Goal: Task Accomplishment & Management: Use online tool/utility

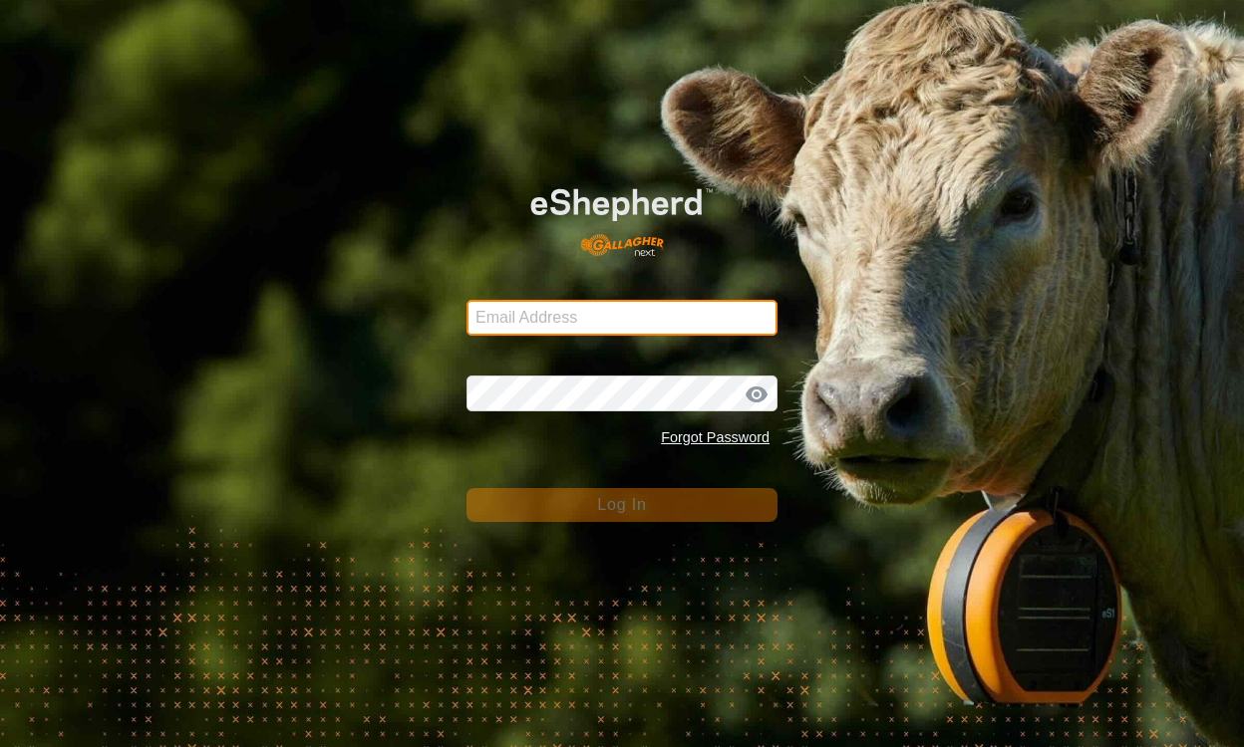
type input "[EMAIL_ADDRESS][DOMAIN_NAME]"
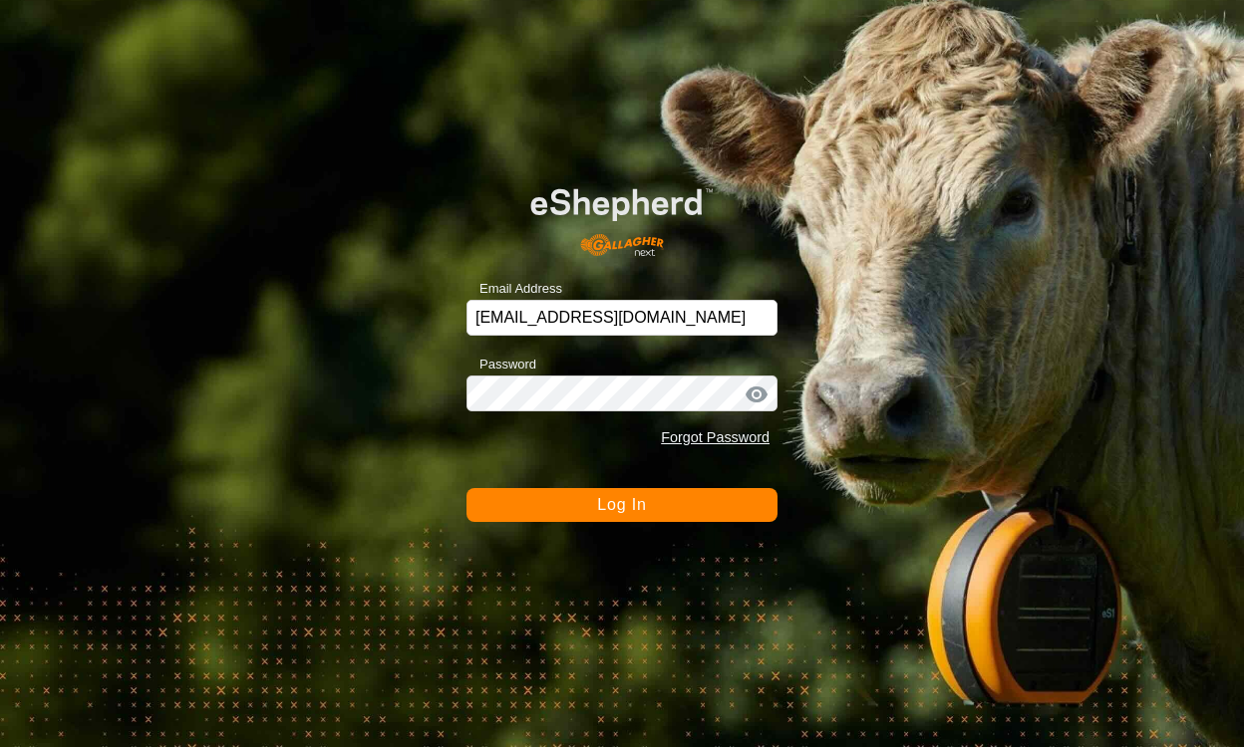
click at [625, 500] on span "Log In" at bounding box center [621, 504] width 49 height 17
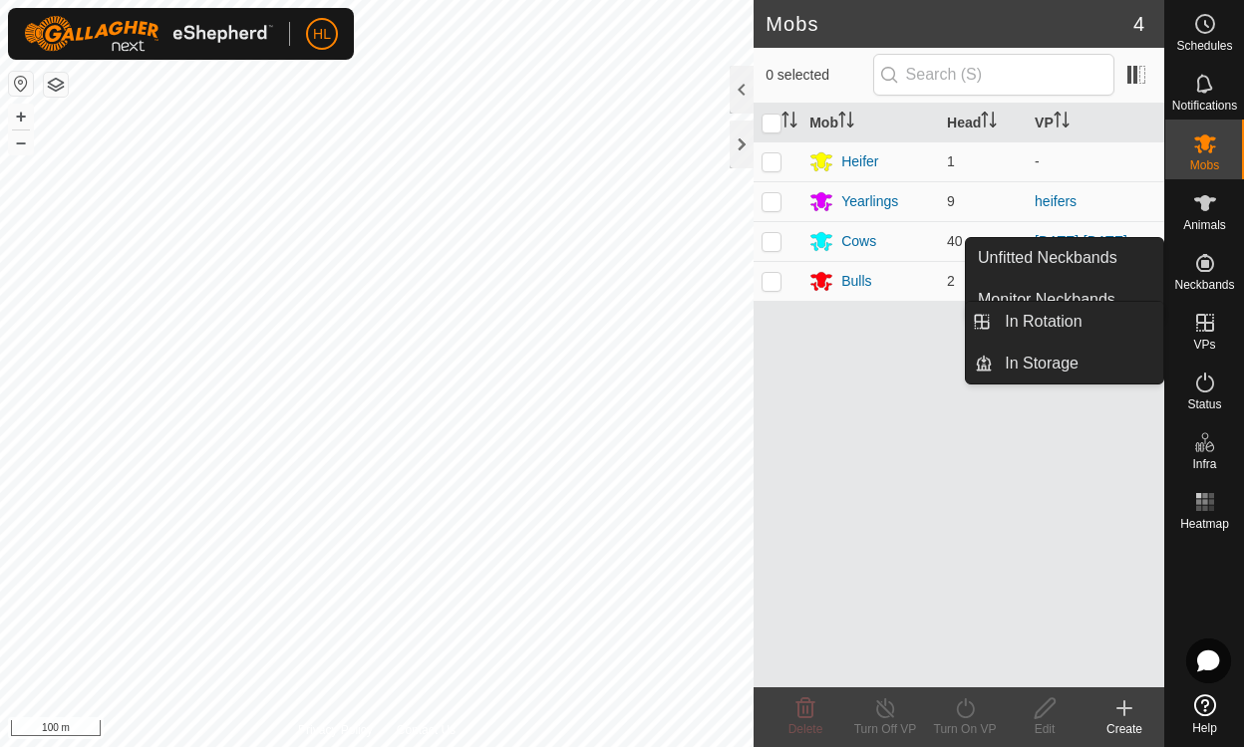
click at [1208, 317] on icon at bounding box center [1205, 323] width 24 height 24
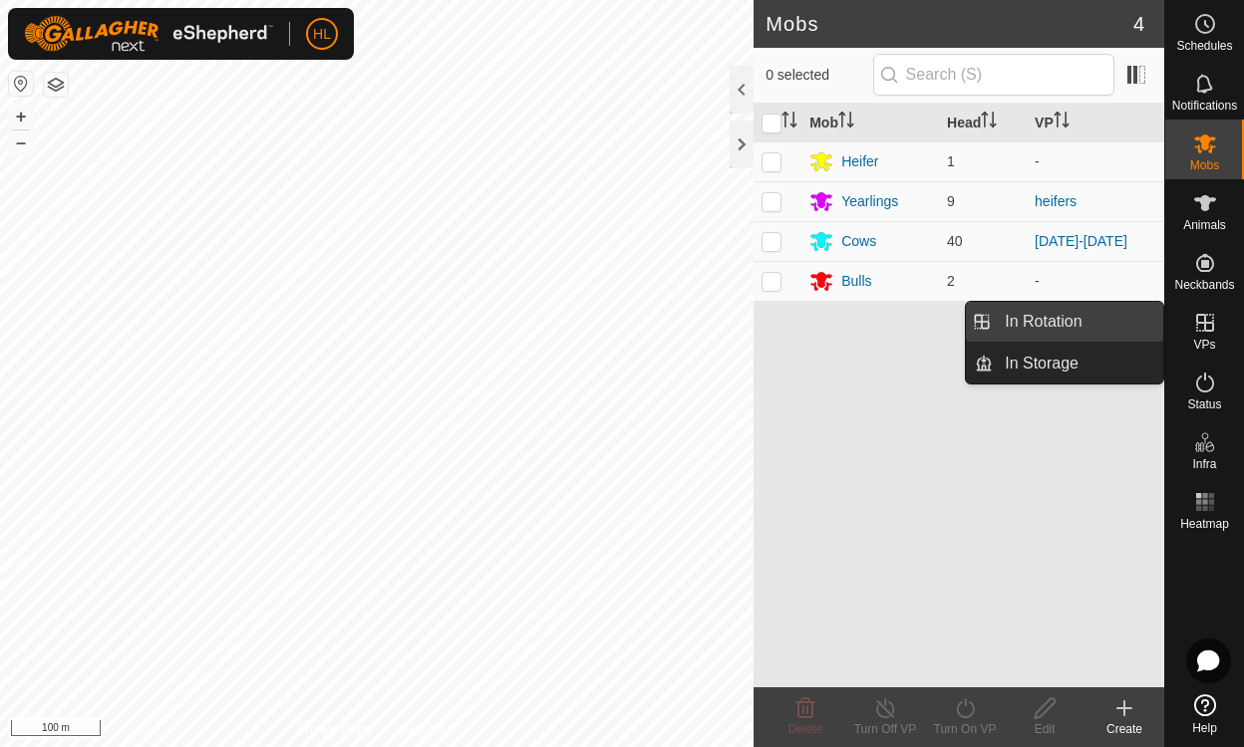
click at [1118, 316] on link "In Rotation" at bounding box center [1078, 322] width 170 height 40
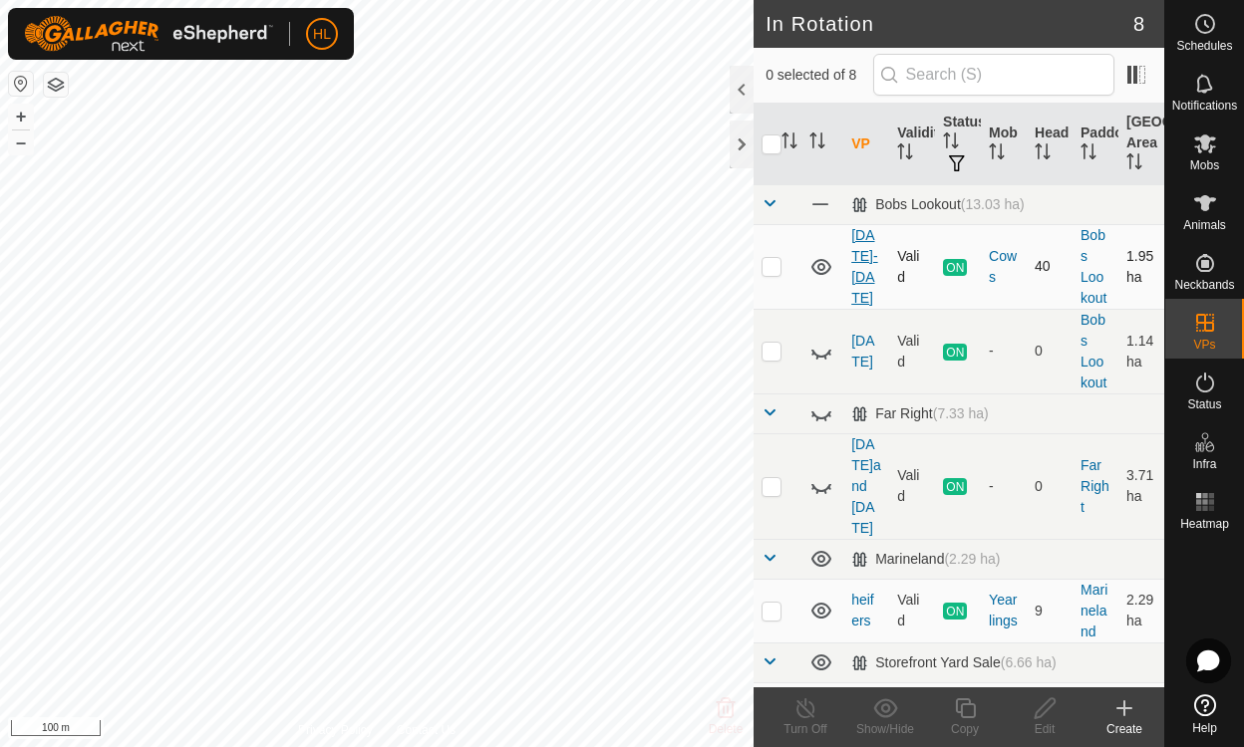
click at [867, 267] on link "[DATE]-[DATE]" at bounding box center [864, 266] width 26 height 79
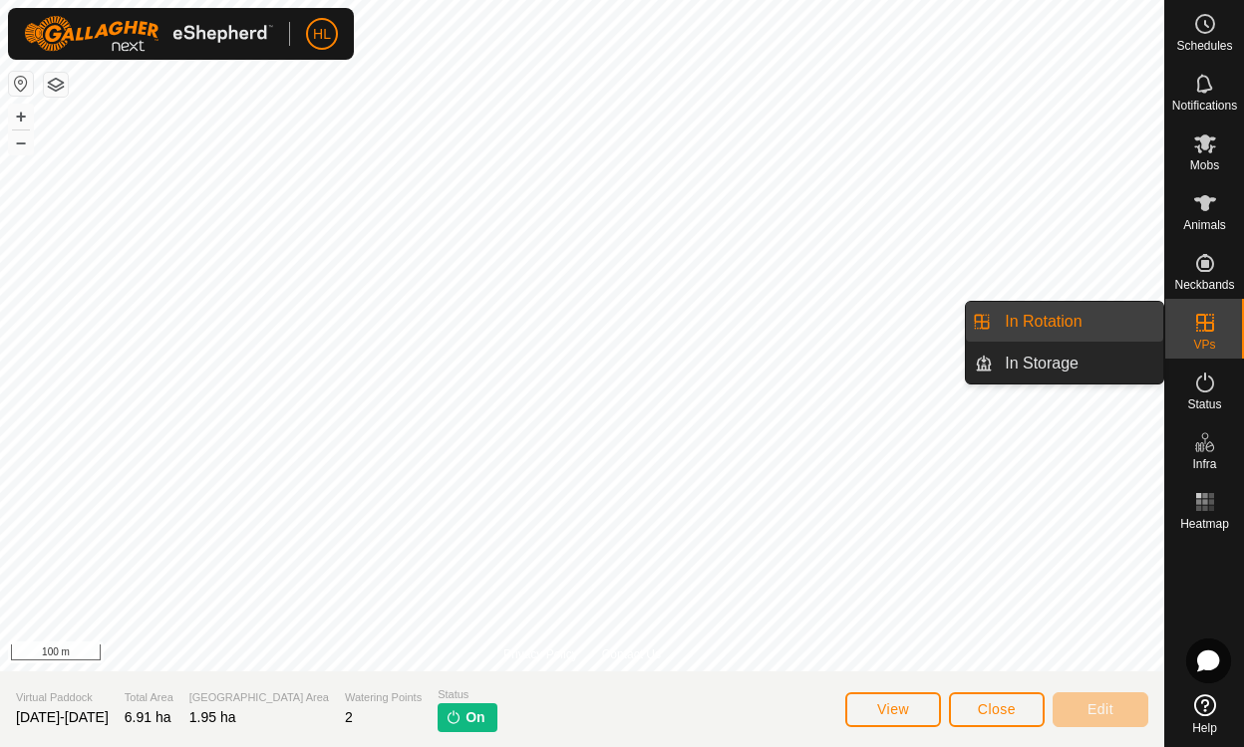
click at [1105, 326] on link "In Rotation" at bounding box center [1078, 322] width 170 height 40
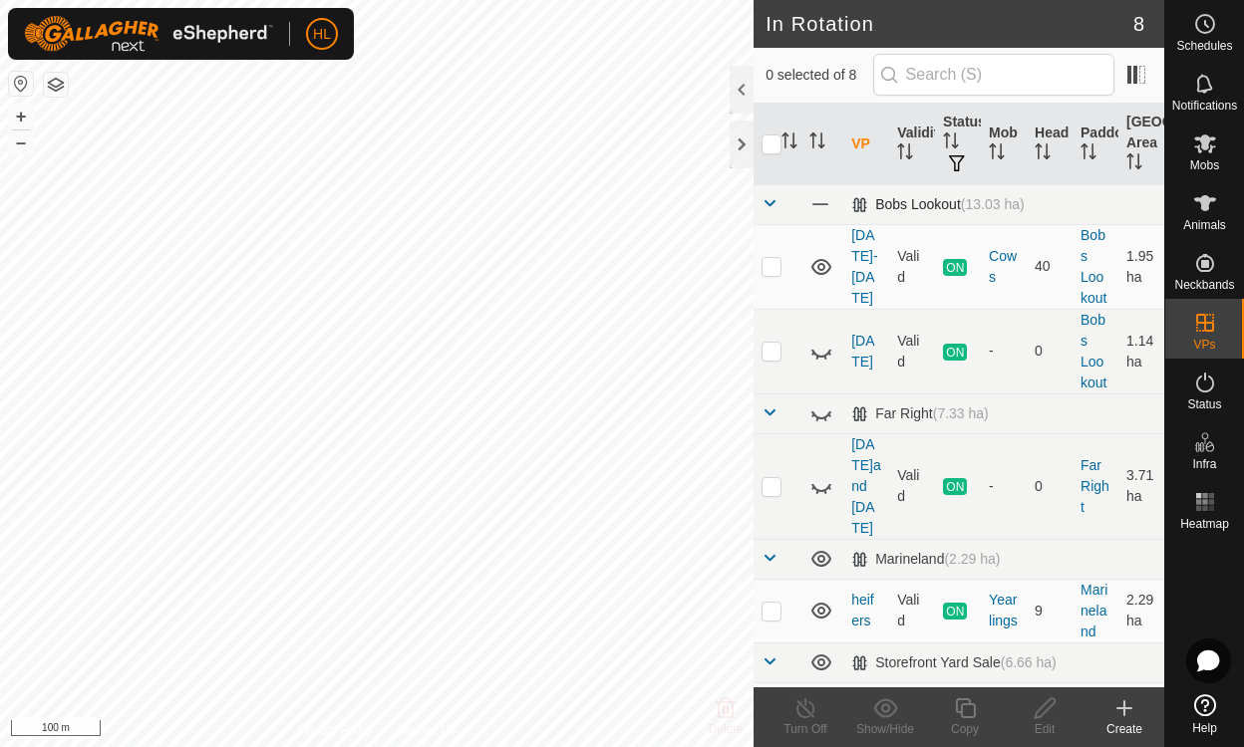
checkbox input "true"
click at [960, 705] on icon at bounding box center [965, 709] width 25 height 24
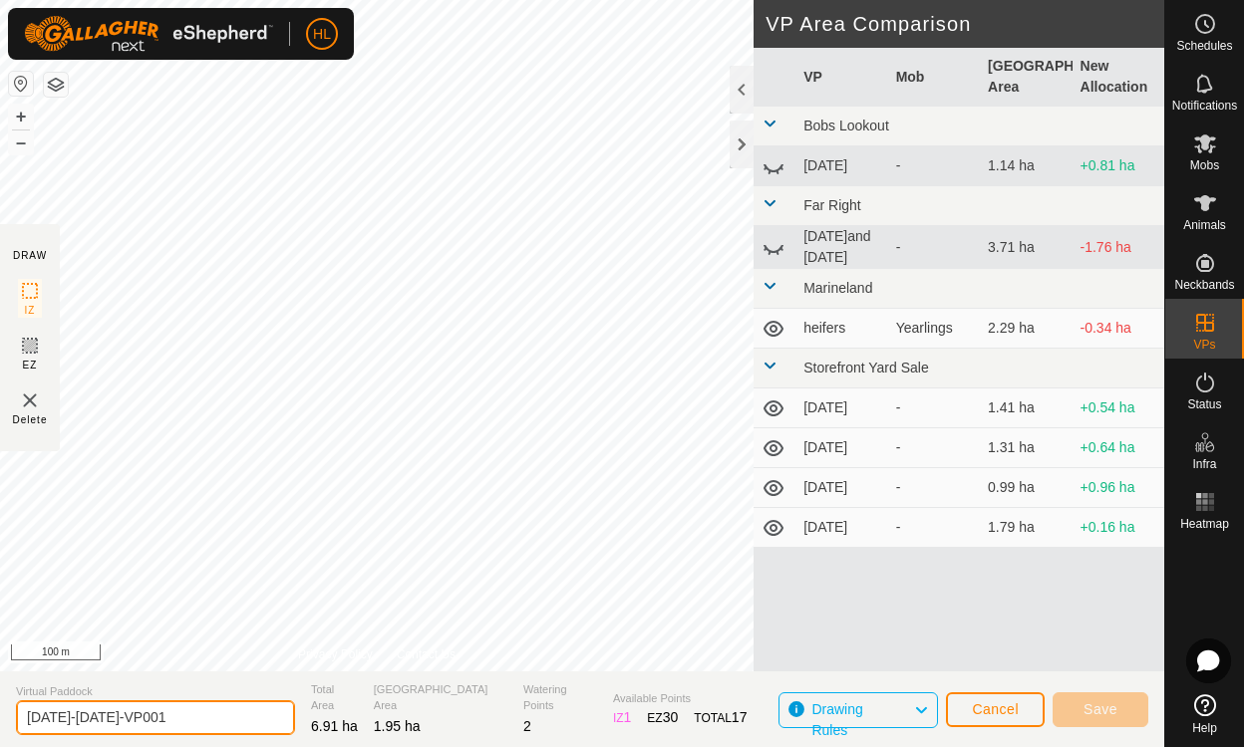
click at [151, 733] on input "[DATE]-[DATE]-VP001" at bounding box center [155, 718] width 279 height 35
type input "[DATE]"
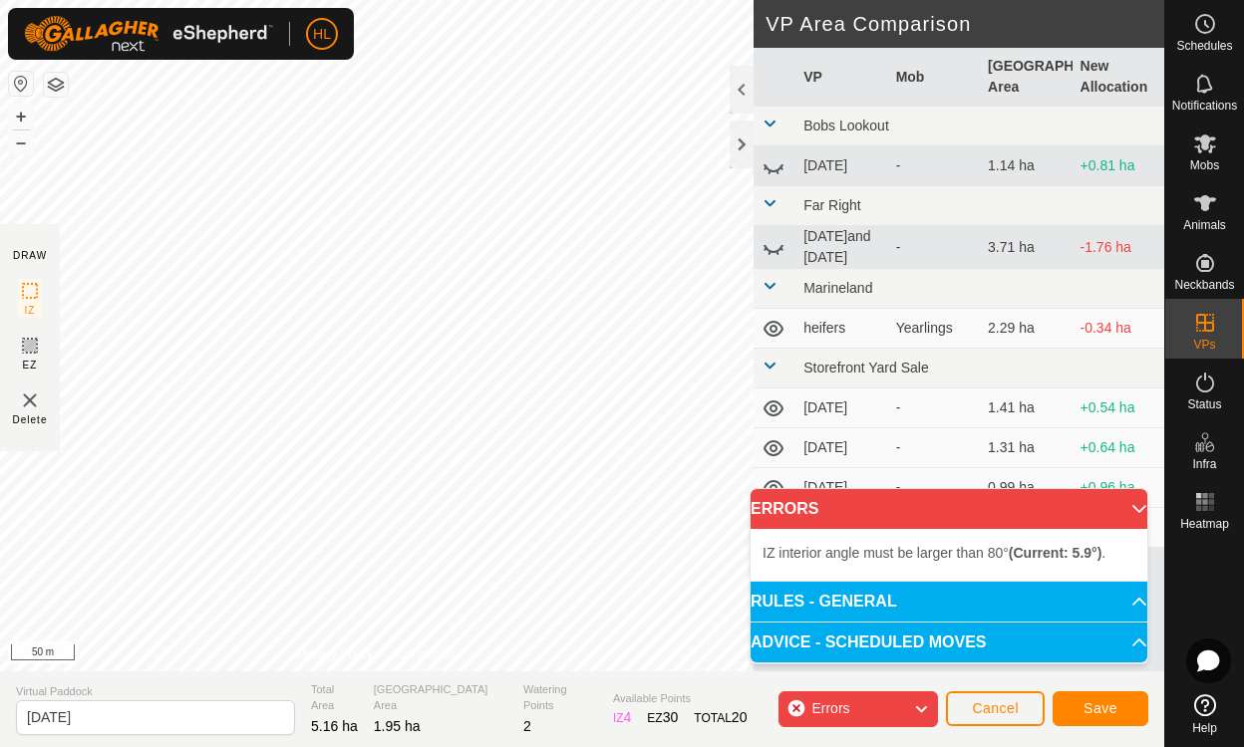
click at [0, 0] on div at bounding box center [0, 0] width 0 height 0
click at [490, 278] on div "IZ interior angle must be larger than 80° (Current: 75.5°) ." at bounding box center [640, 287] width 301 height 18
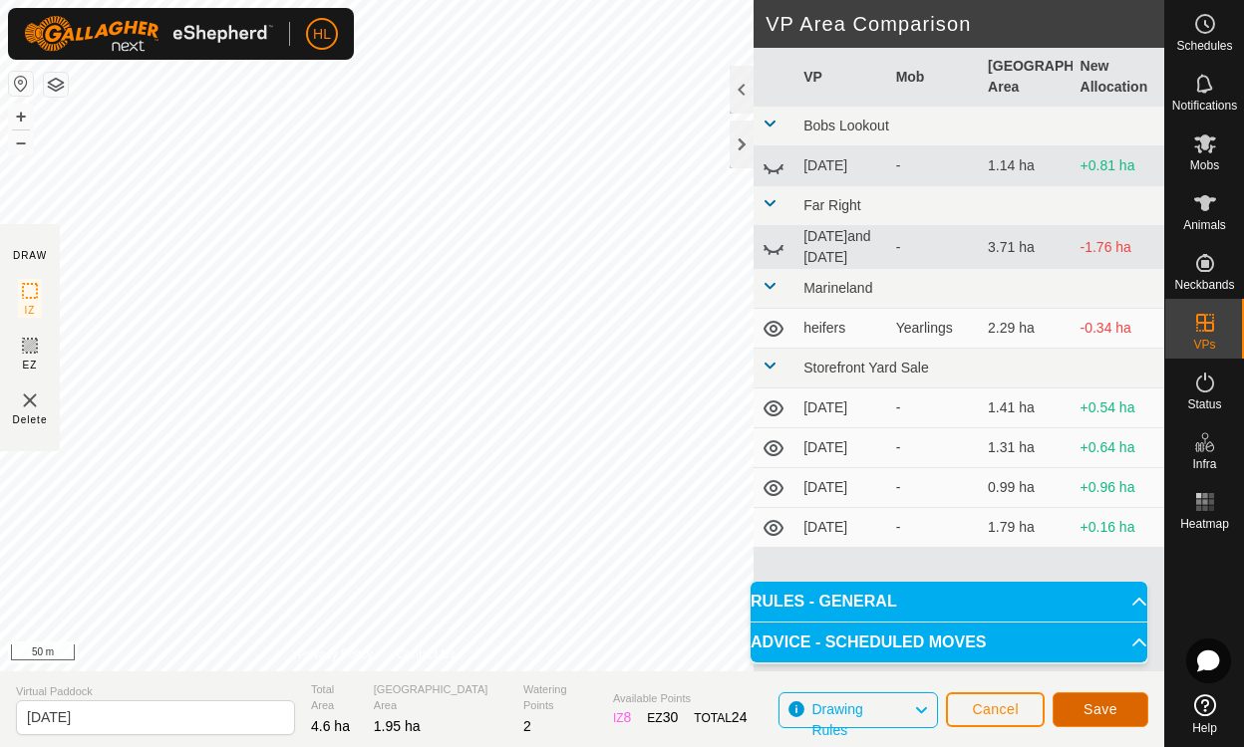
click at [1085, 698] on button "Save" at bounding box center [1100, 710] width 96 height 35
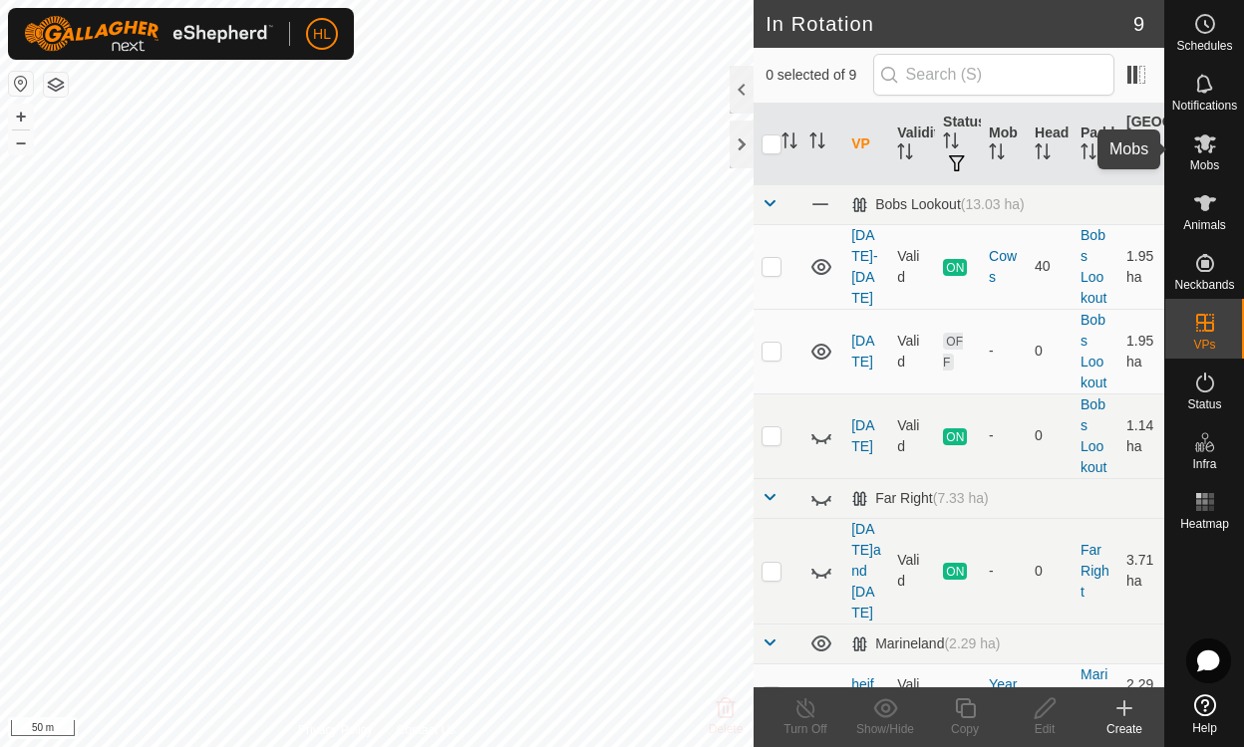
click at [1184, 153] on div "Mobs" at bounding box center [1204, 150] width 79 height 60
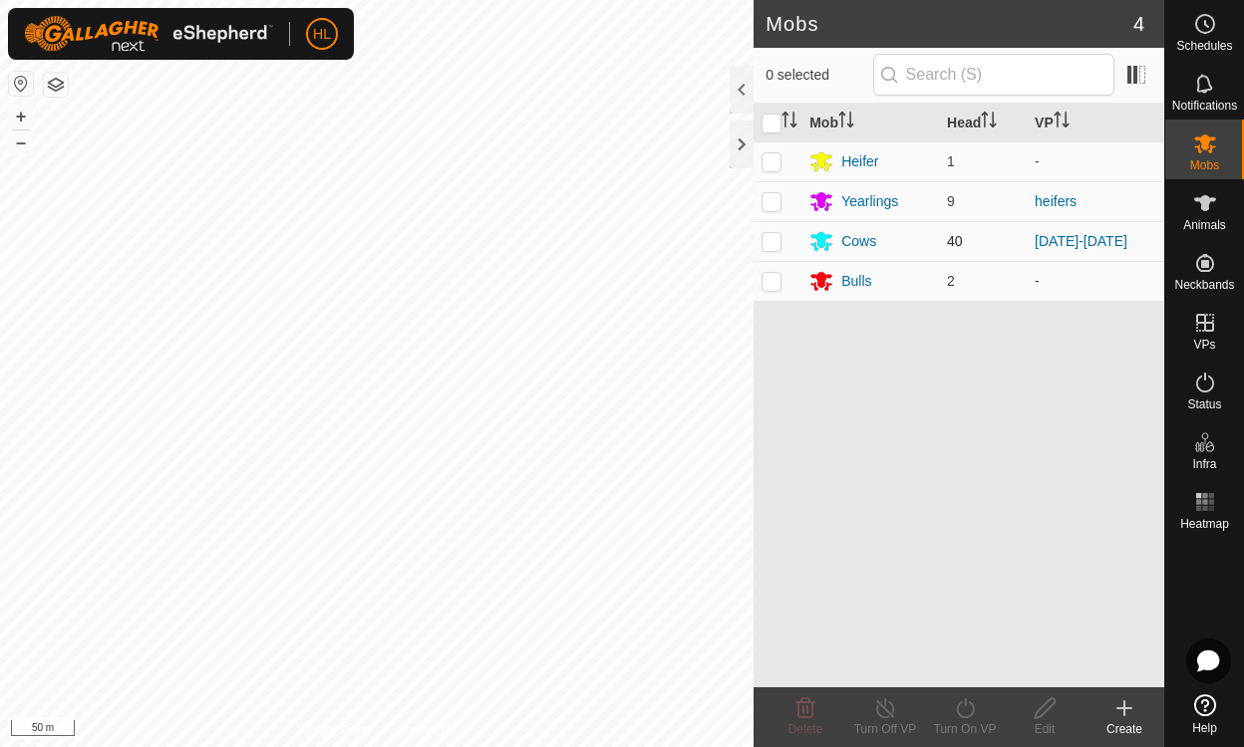
click at [773, 241] on p-checkbox at bounding box center [771, 241] width 20 height 16
checkbox input "true"
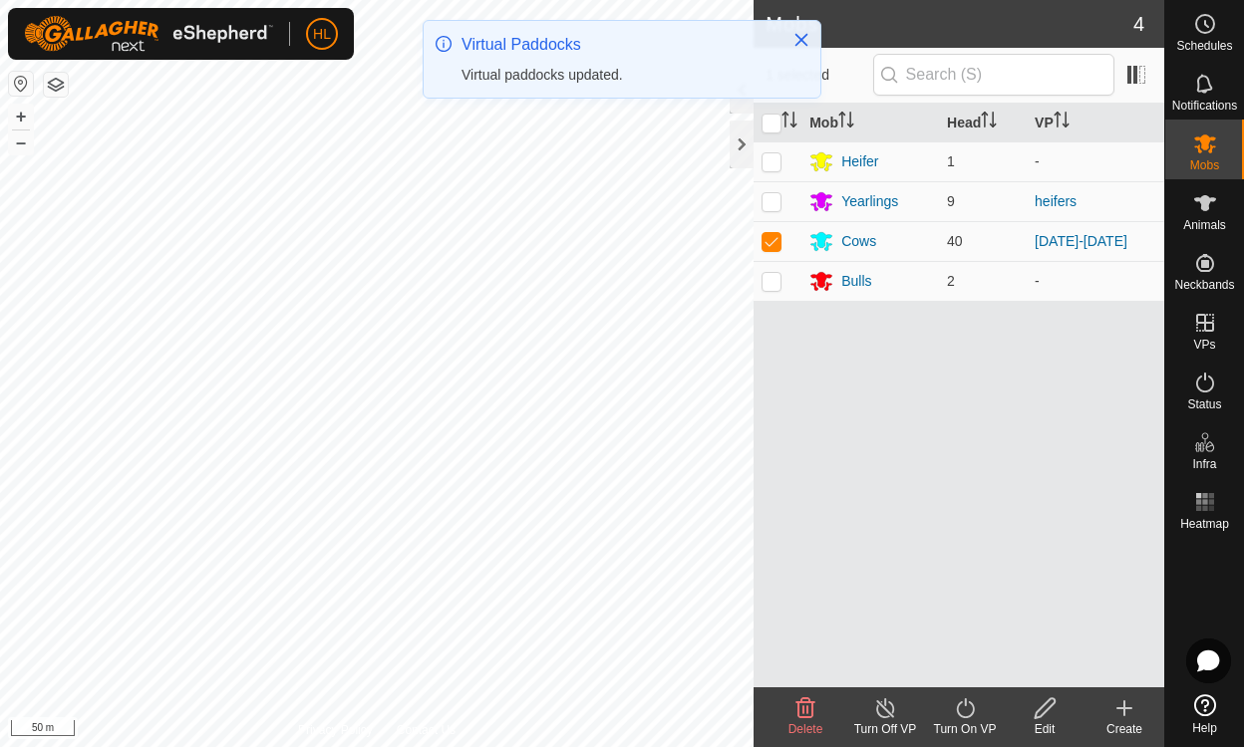
click at [971, 714] on icon at bounding box center [965, 709] width 18 height 20
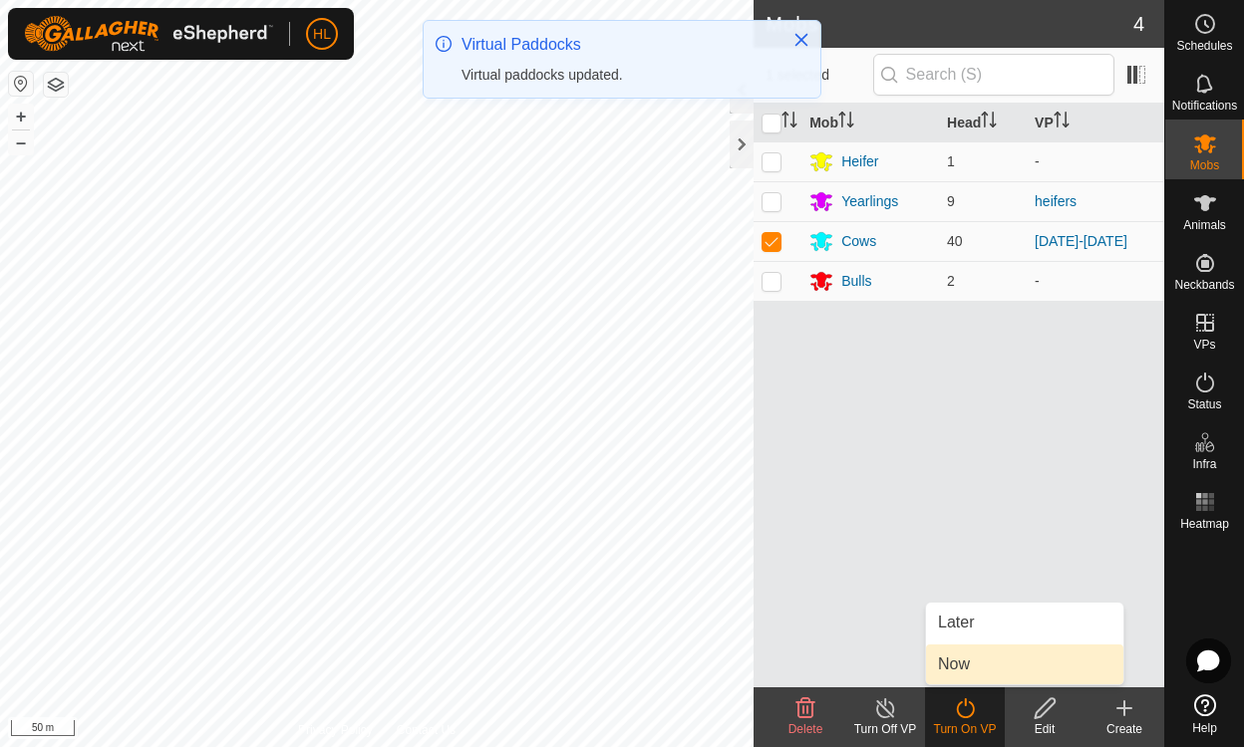
click at [951, 660] on link "Now" at bounding box center [1024, 665] width 197 height 40
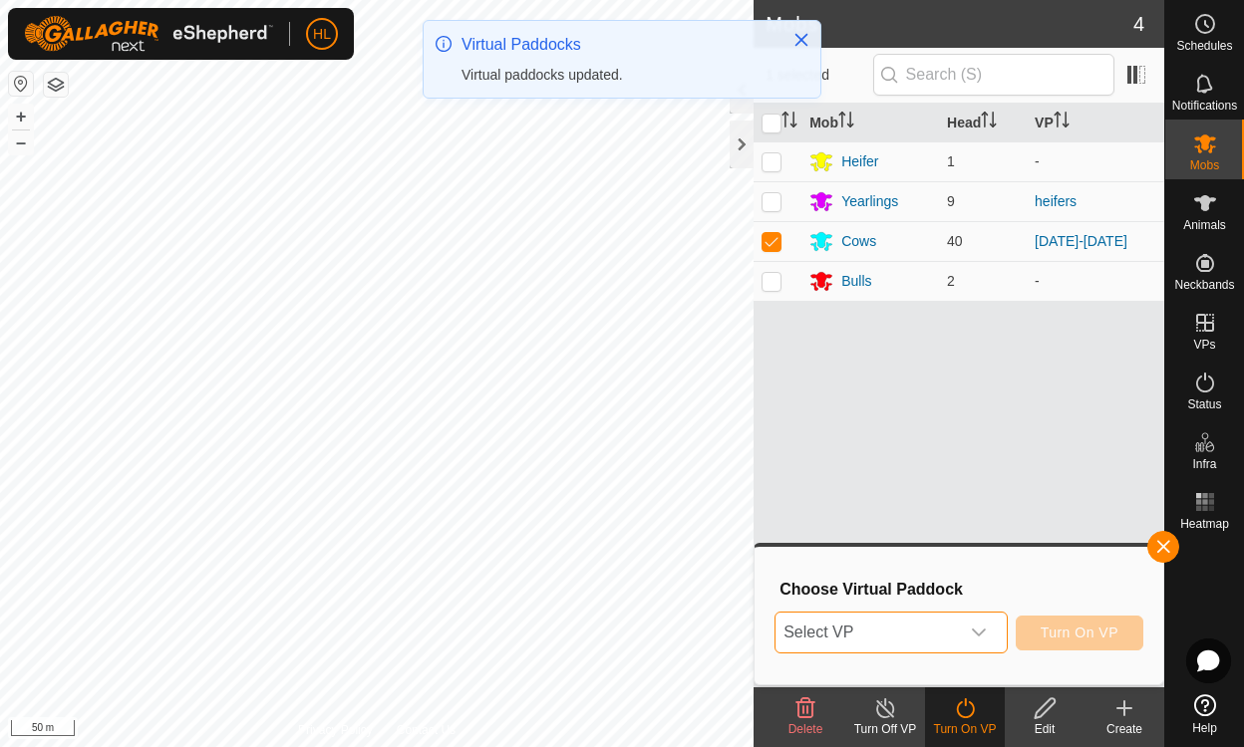
click at [899, 629] on span "Select VP" at bounding box center [866, 633] width 182 height 40
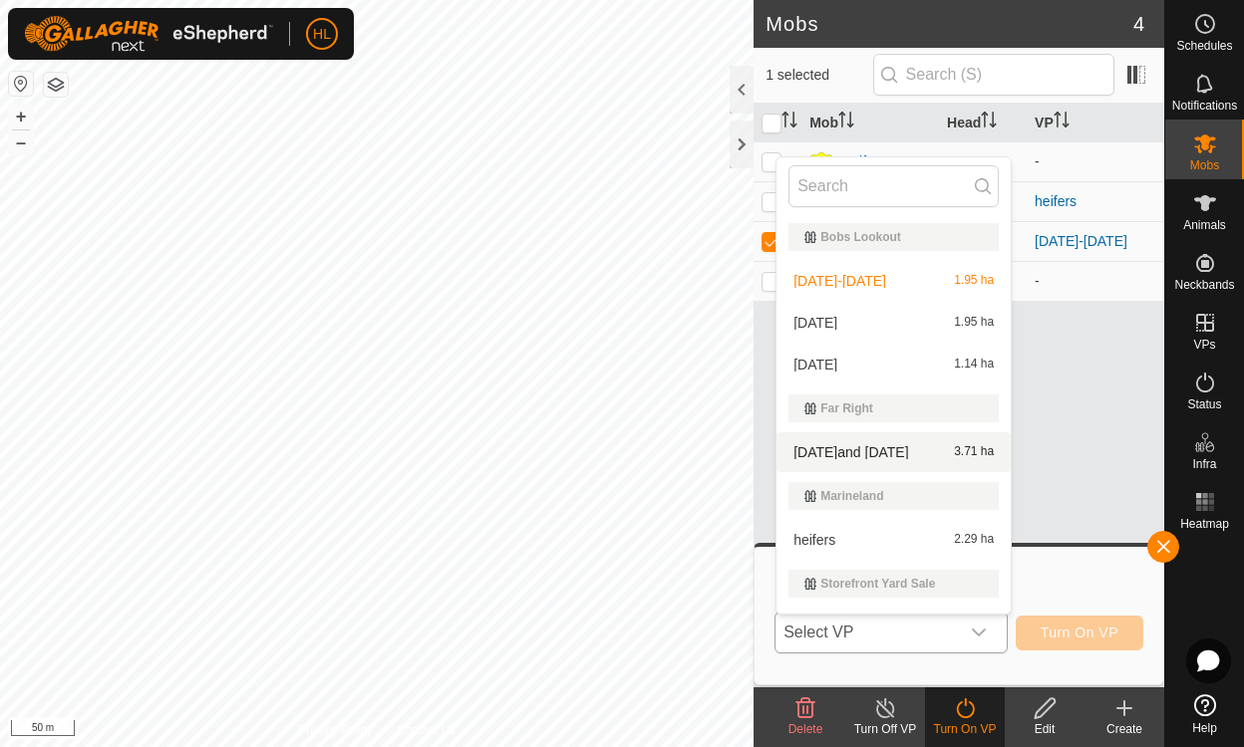
scroll to position [34, 0]
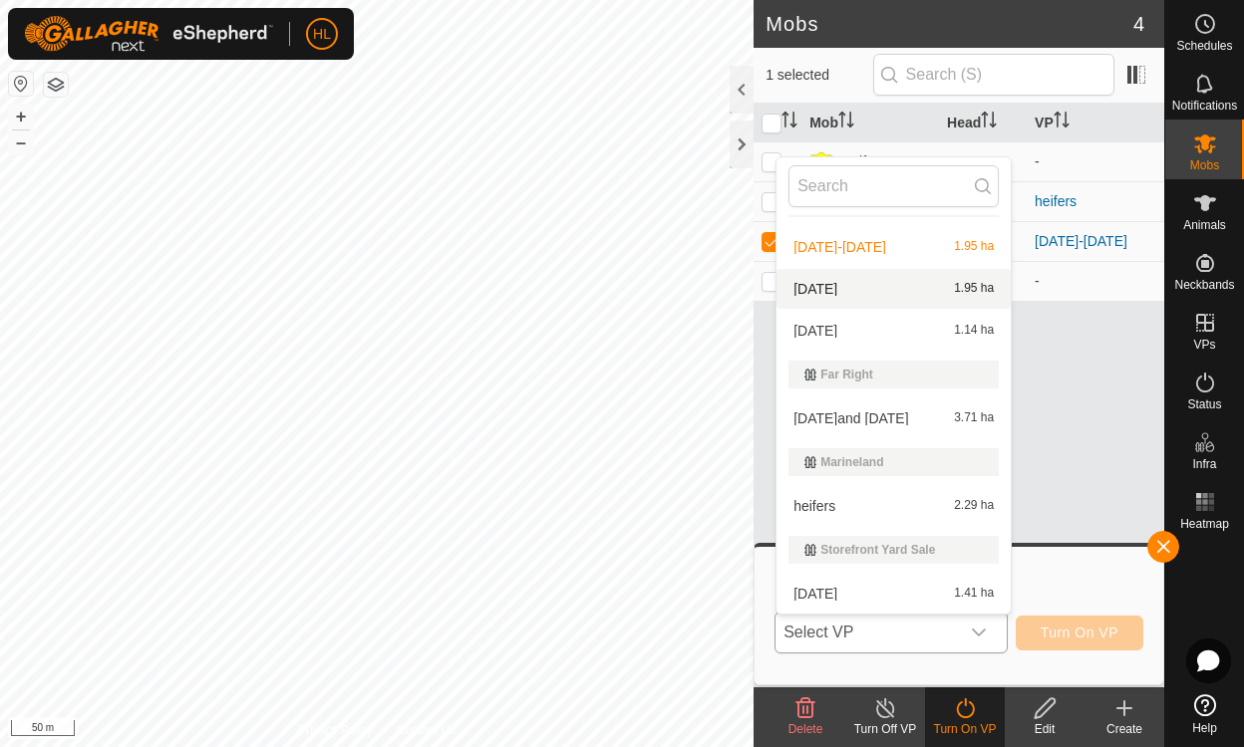
click at [853, 282] on li "[DATE] 1.95 ha" at bounding box center [893, 289] width 234 height 40
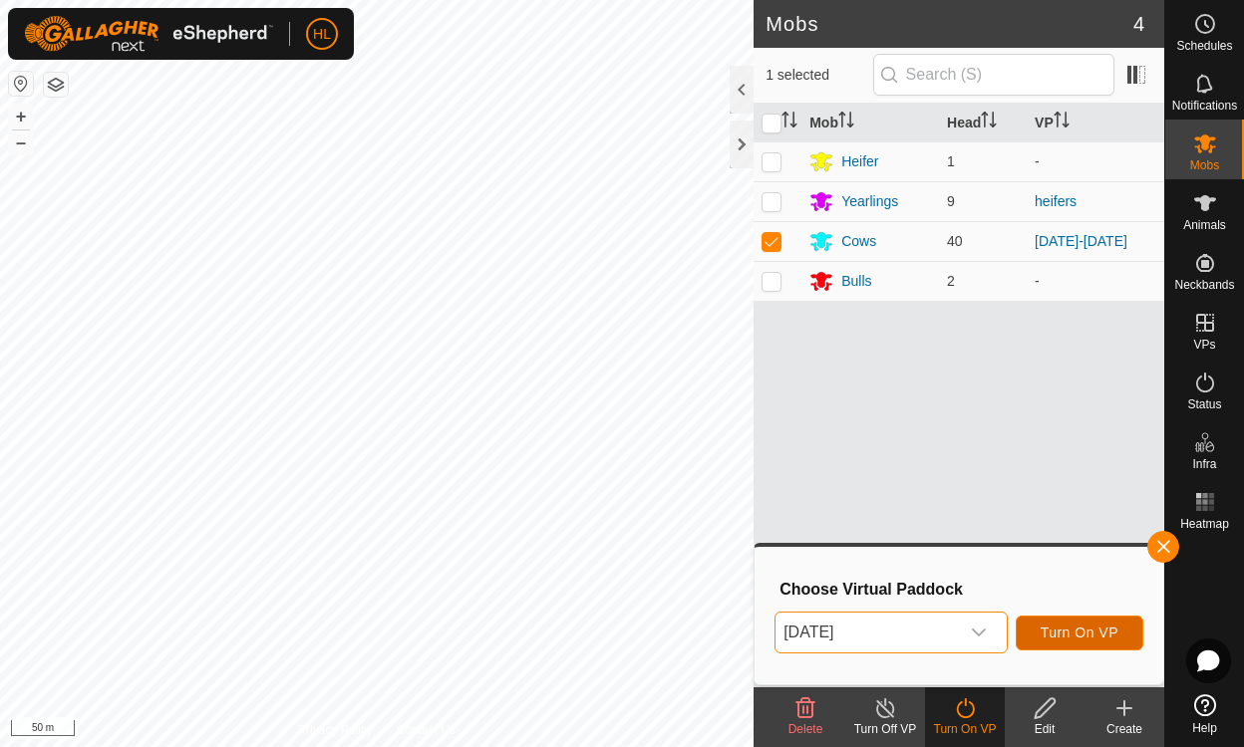
click at [1099, 633] on span "Turn On VP" at bounding box center [1079, 633] width 78 height 16
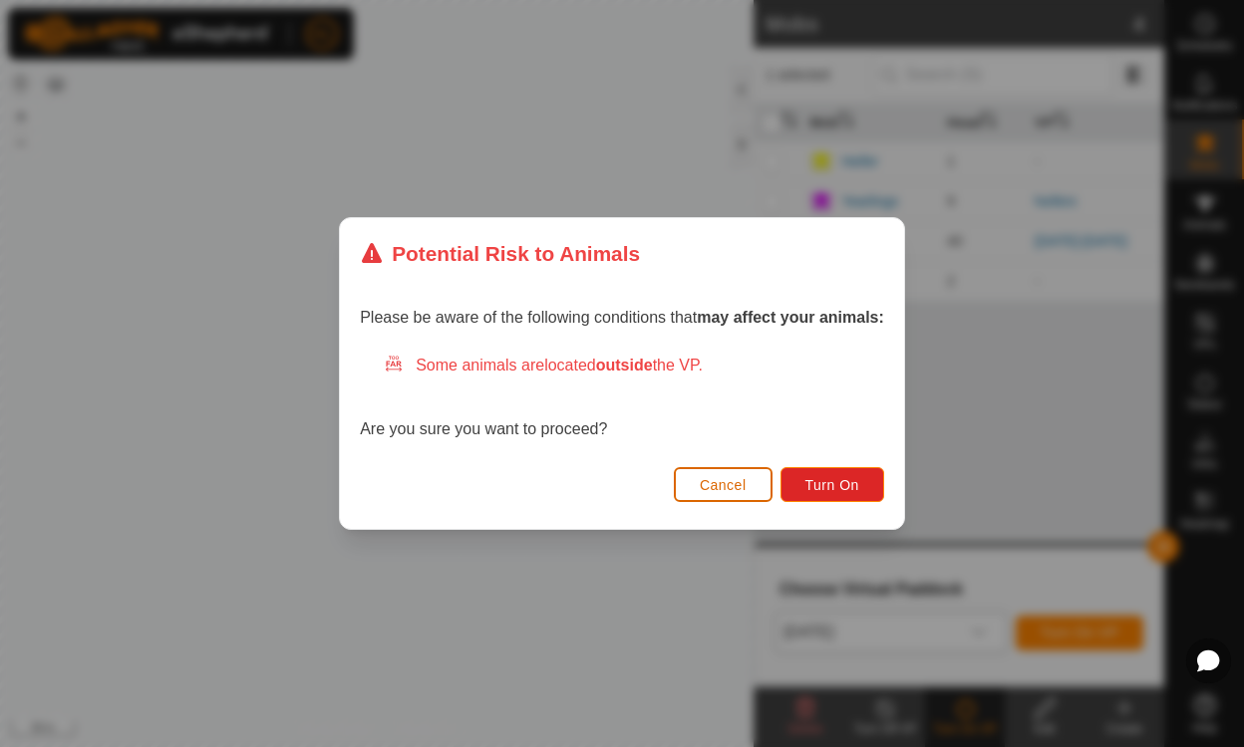
click at [722, 487] on span "Cancel" at bounding box center [723, 485] width 47 height 16
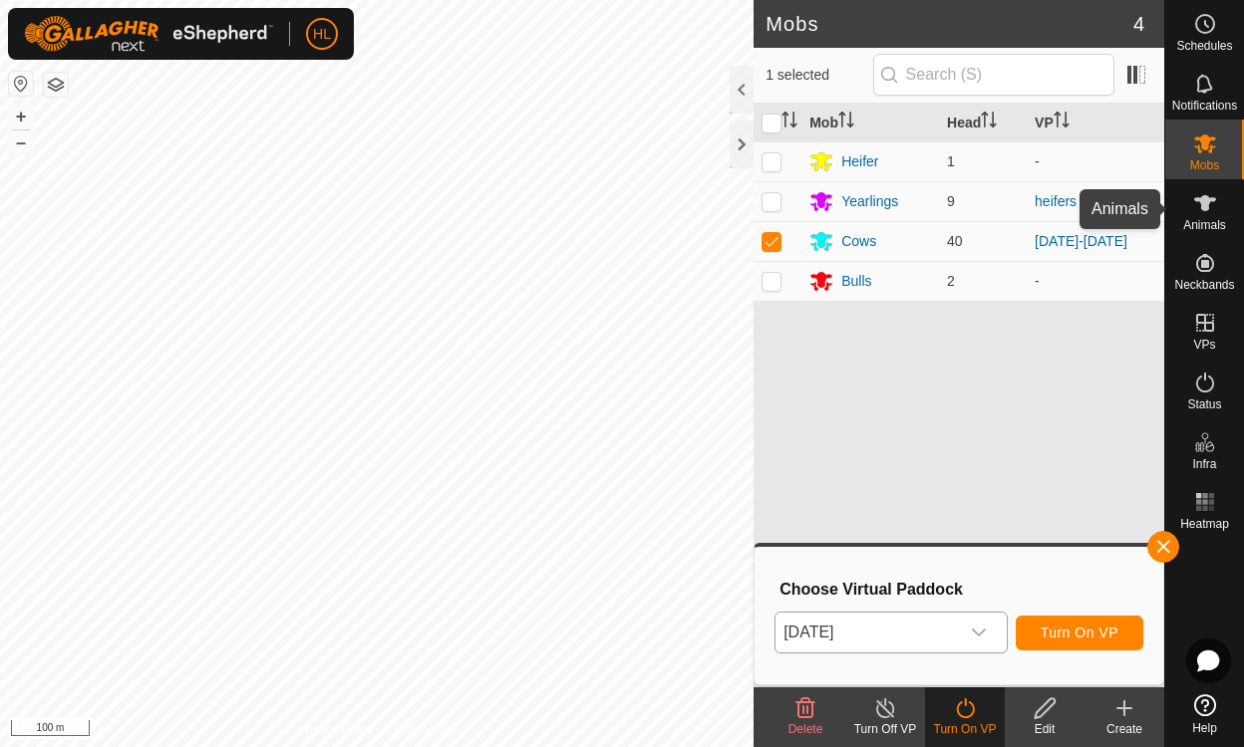
click at [1194, 219] on span "Animals" at bounding box center [1204, 225] width 43 height 12
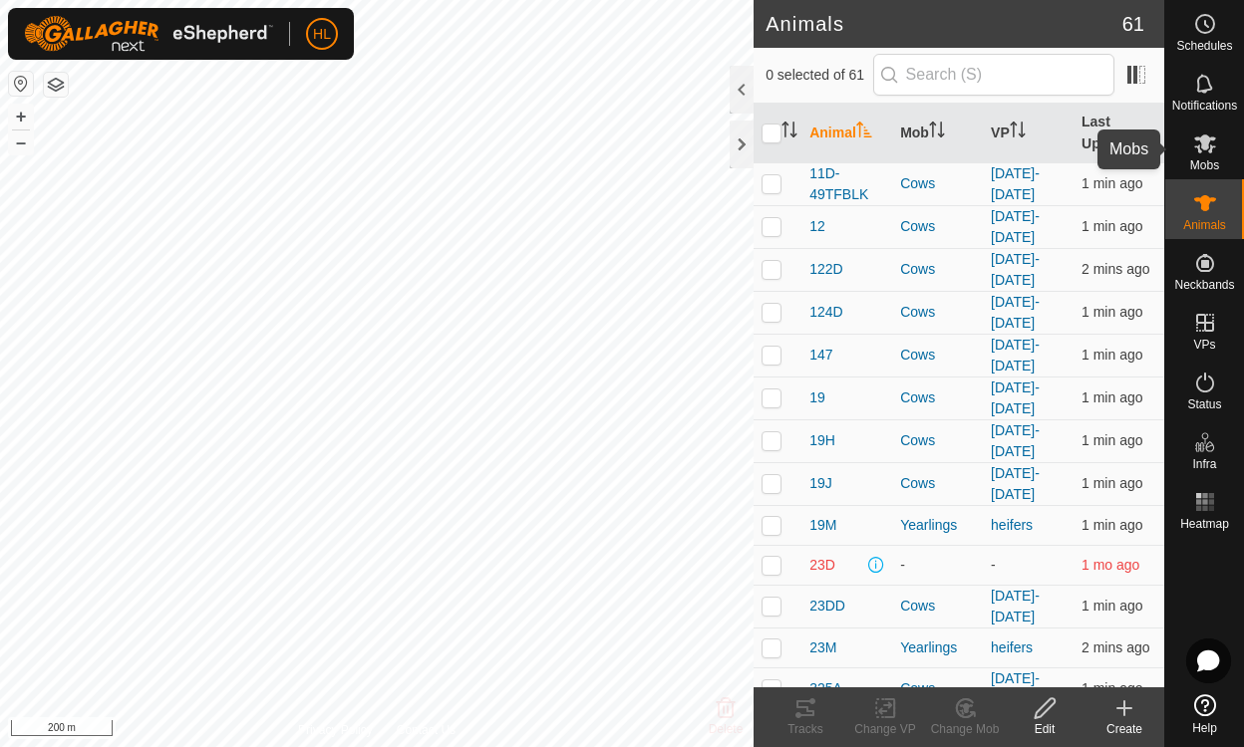
click at [1221, 155] on es-mob-svg-icon at bounding box center [1205, 144] width 36 height 32
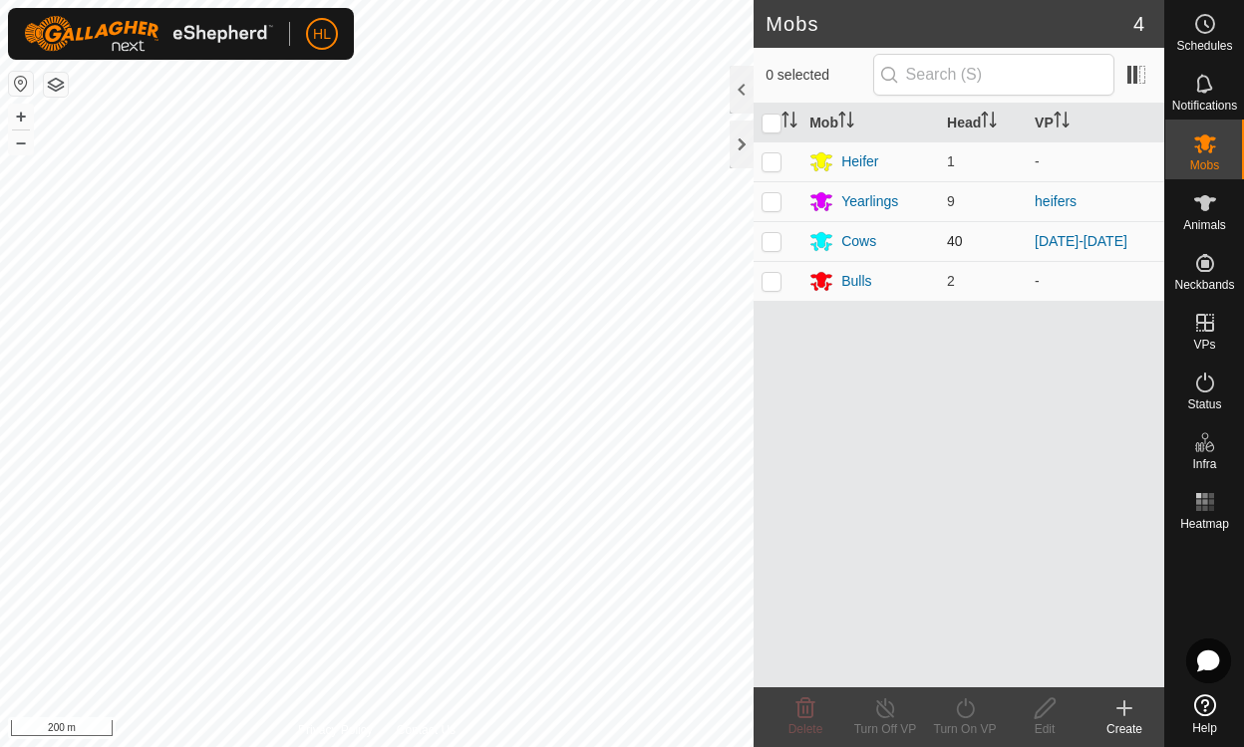
click at [767, 241] on p-checkbox at bounding box center [771, 241] width 20 height 16
checkbox input "true"
click at [963, 709] on icon at bounding box center [965, 709] width 25 height 24
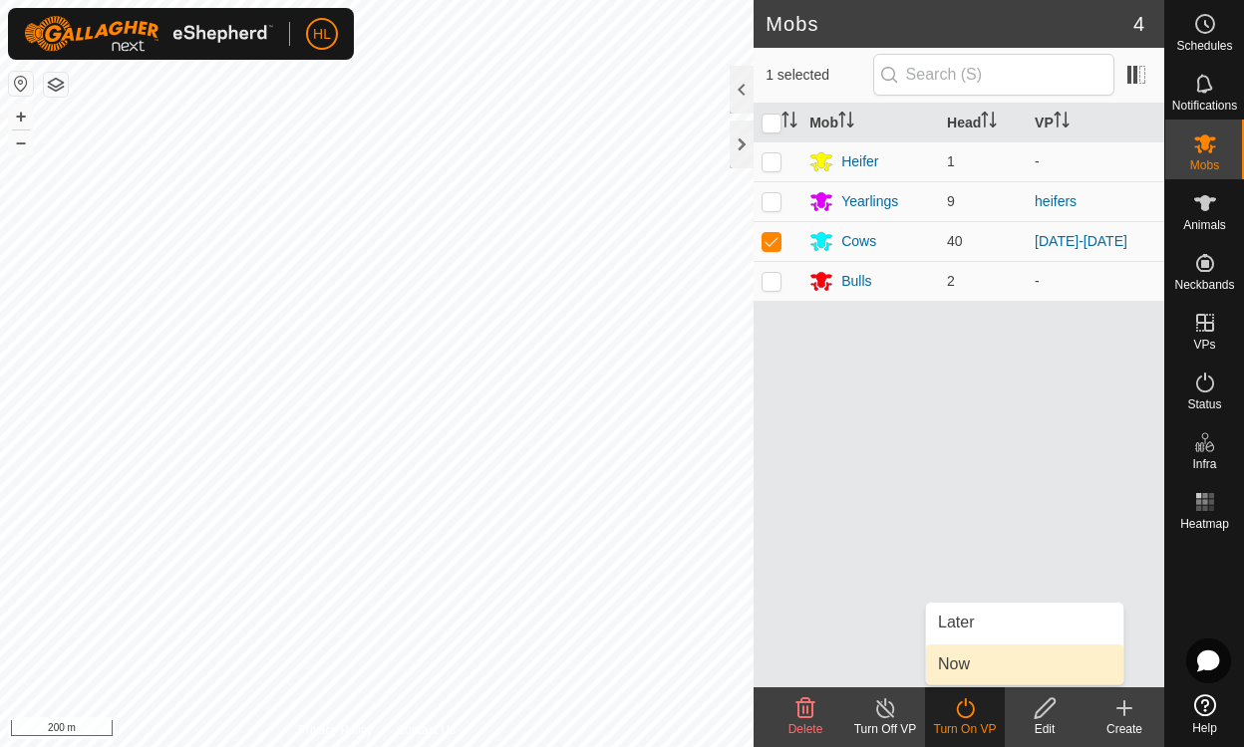
click at [951, 664] on link "Now" at bounding box center [1024, 665] width 197 height 40
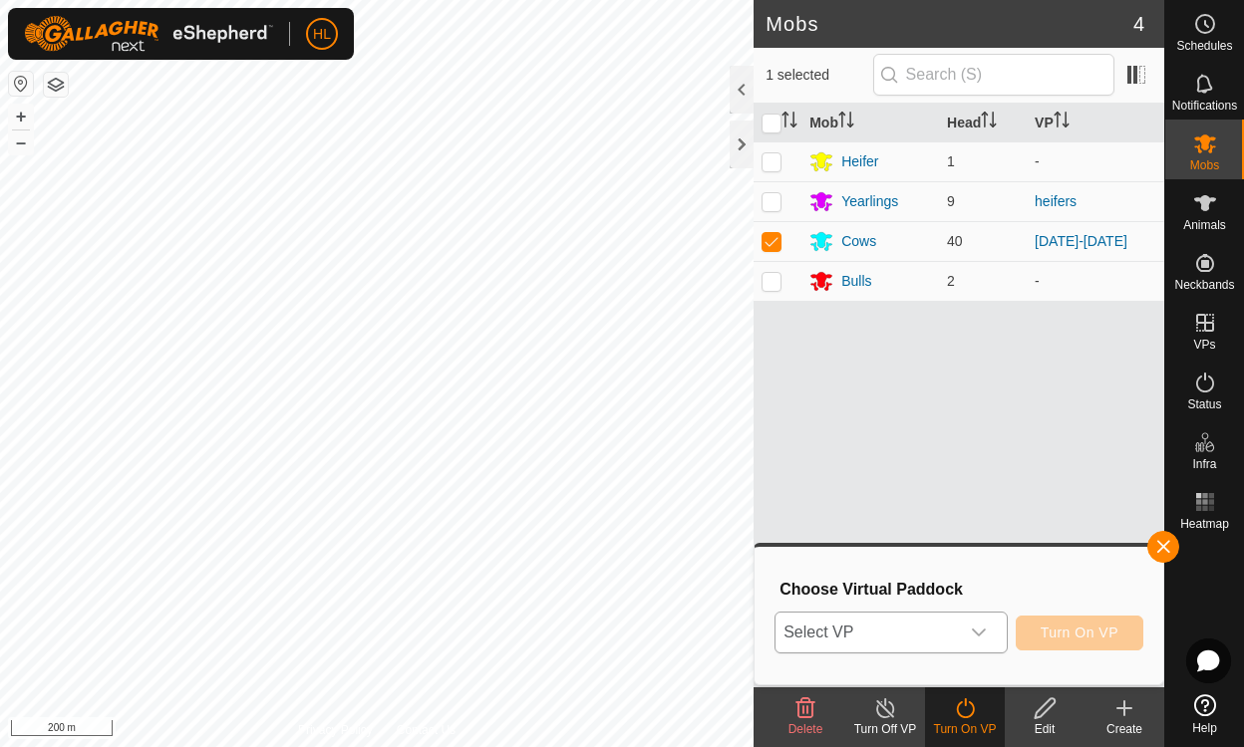
click at [887, 623] on span "Select VP" at bounding box center [866, 633] width 182 height 40
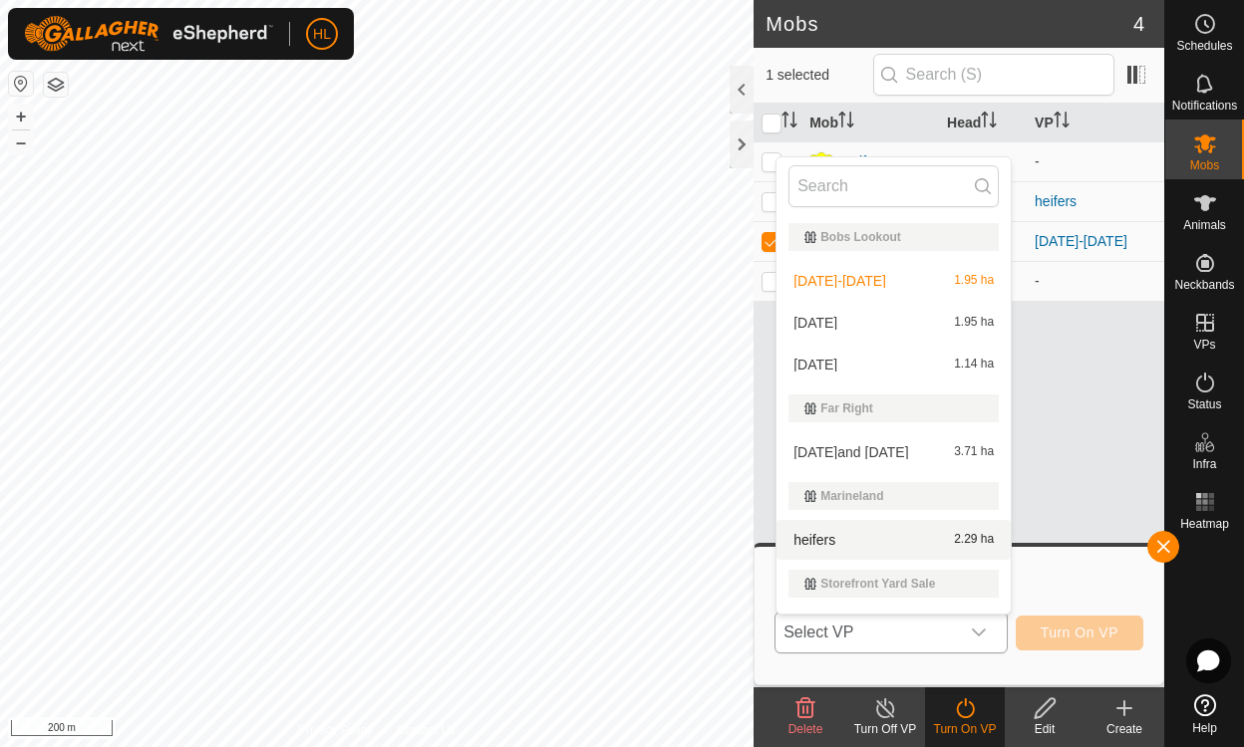
scroll to position [34, 0]
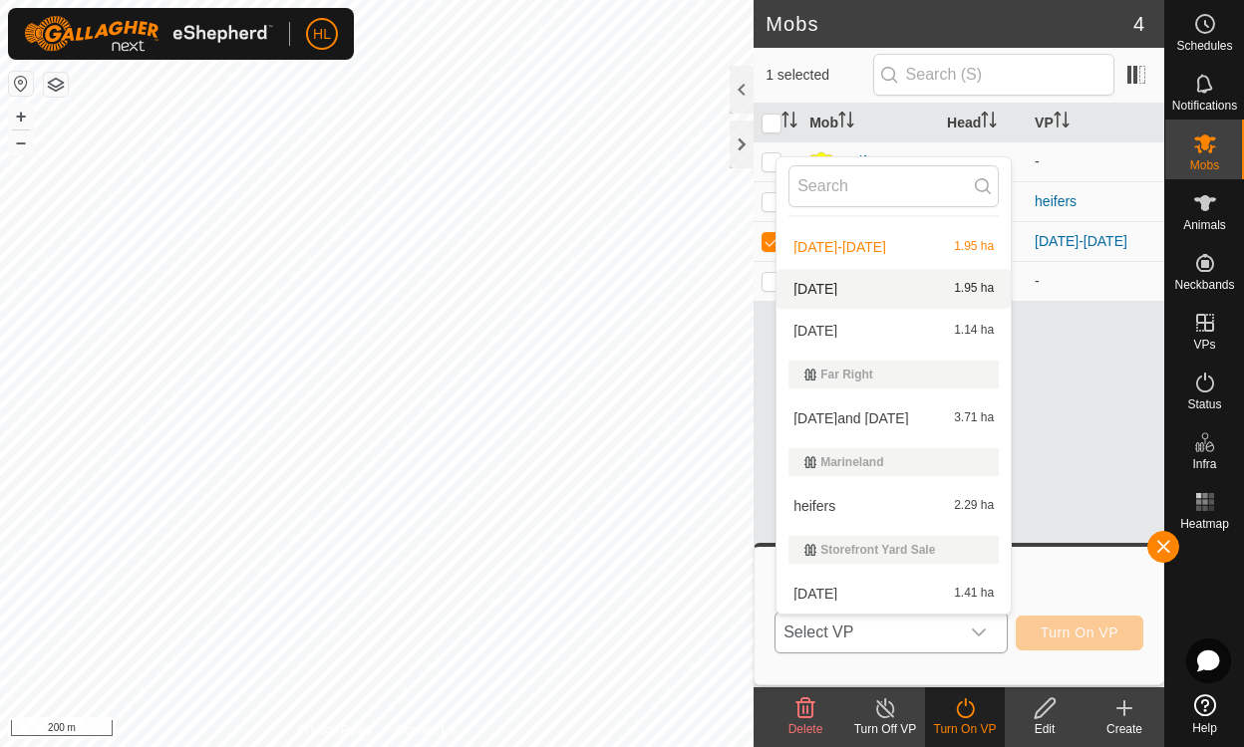
click at [907, 301] on li "[DATE] 1.95 ha" at bounding box center [893, 289] width 234 height 40
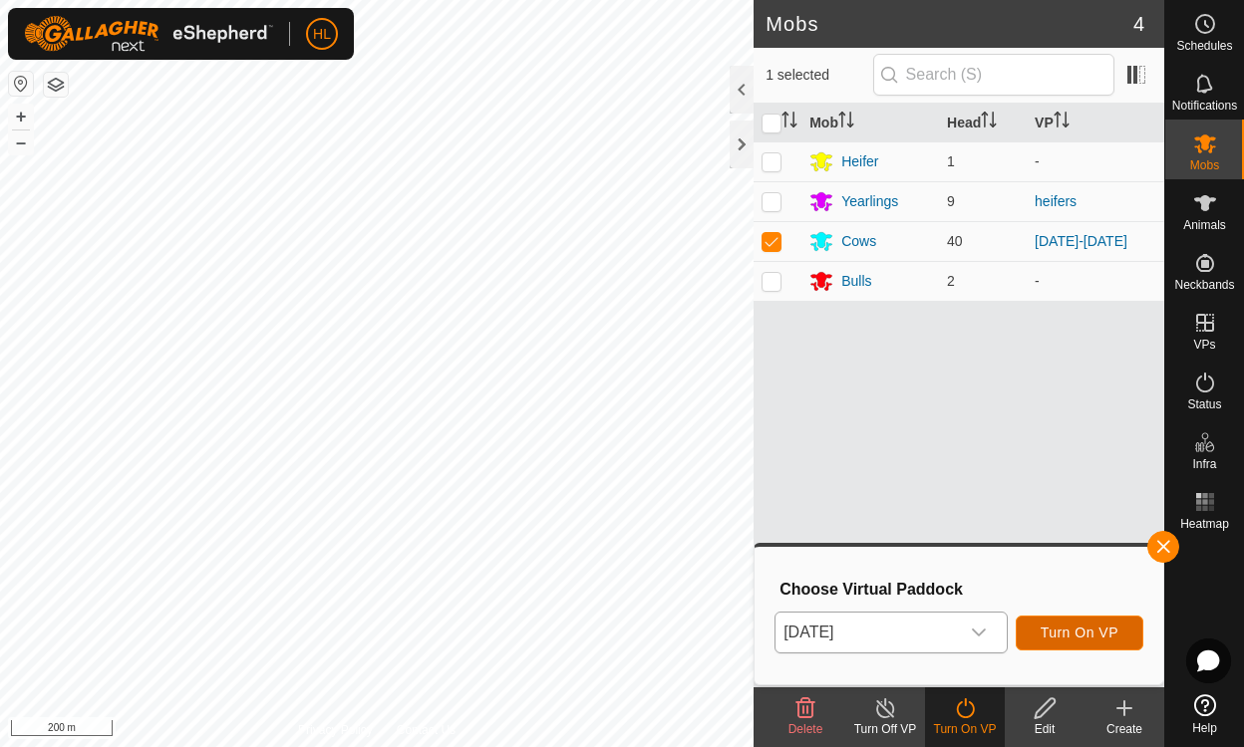
click at [1076, 637] on span "Turn On VP" at bounding box center [1079, 633] width 78 height 16
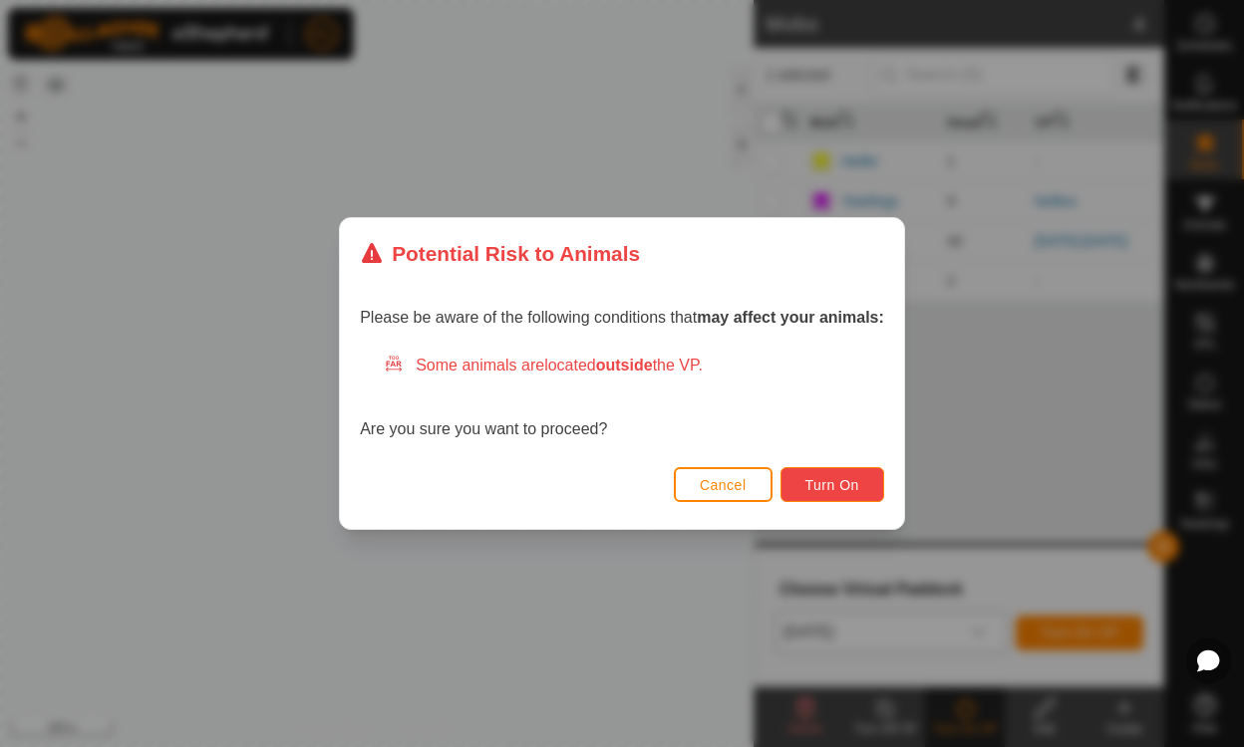
click at [806, 473] on button "Turn On" at bounding box center [832, 484] width 104 height 35
